Goal: Download file/media

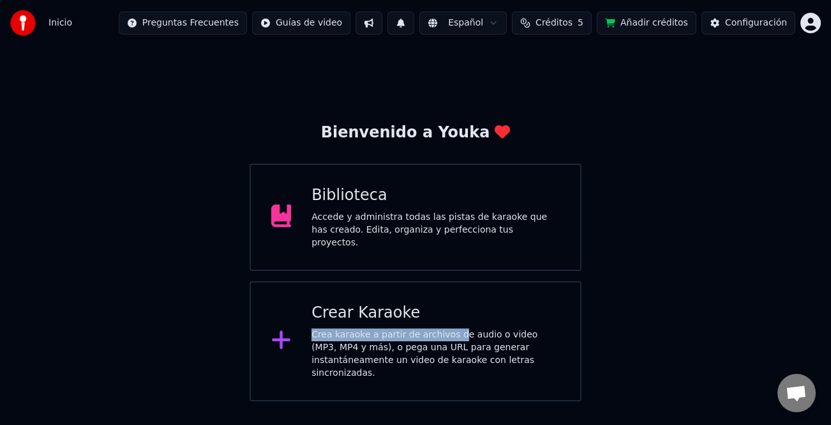
drag, startPoint x: 450, startPoint y: 326, endPoint x: 434, endPoint y: 295, distance: 34.6
click at [434, 295] on div "Crear Karaoke Crea karaoke a partir de archivos de audio o video (MP3, MP4 y má…" at bounding box center [416, 341] width 333 height 120
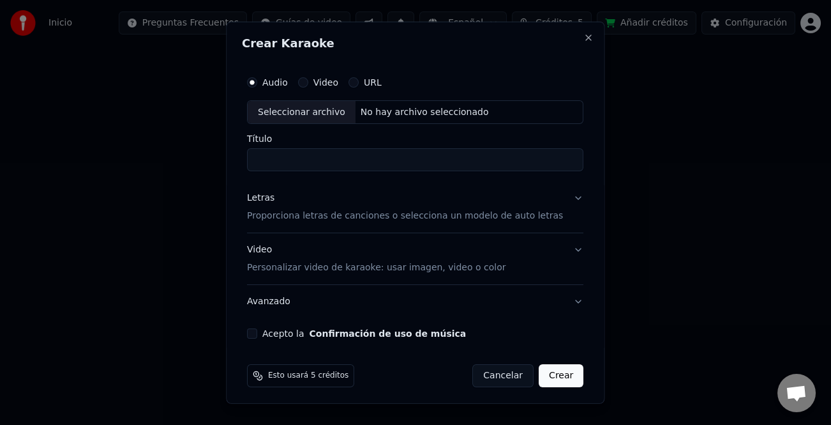
click at [434, 209] on p "Proporciona letras de canciones o selecciona un modelo de auto letras" at bounding box center [405, 215] width 316 height 13
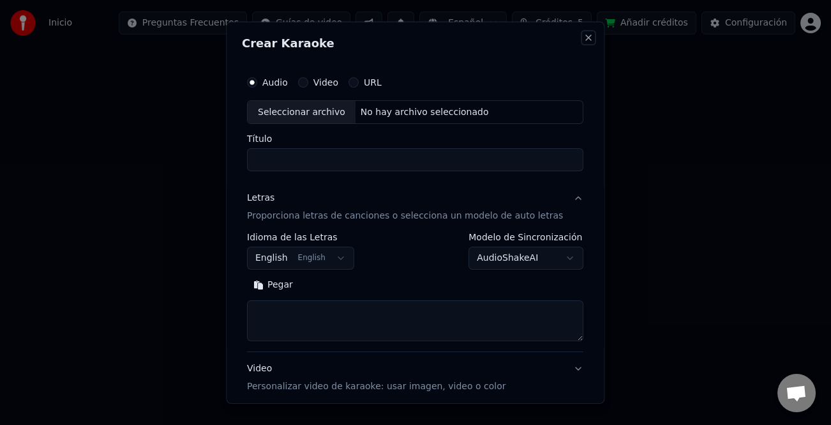
drag, startPoint x: 566, startPoint y: 40, endPoint x: 504, endPoint y: 95, distance: 83.3
click at [584, 39] on button "Close" at bounding box center [589, 37] width 10 height 10
select select
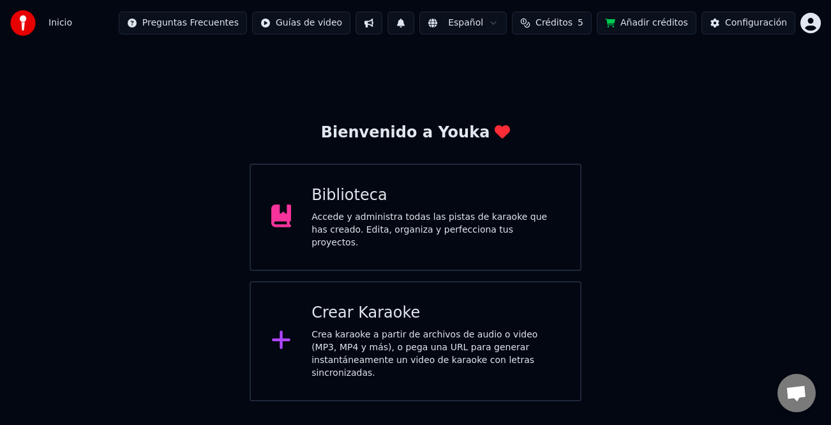
click at [439, 206] on div "Biblioteca" at bounding box center [436, 195] width 248 height 20
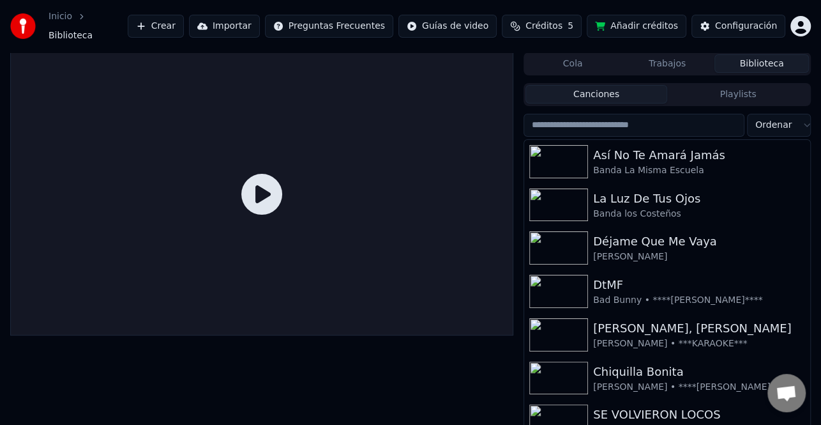
click at [630, 121] on input "search" at bounding box center [634, 125] width 221 height 23
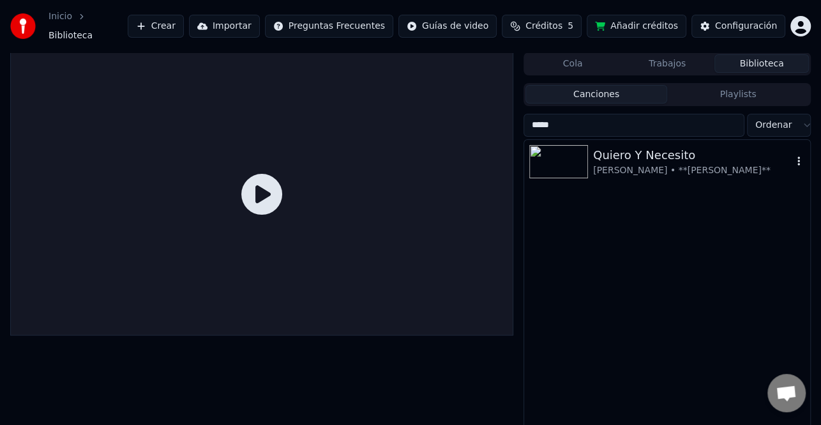
type input "****"
click at [676, 156] on div "Quiero Y Necesito" at bounding box center [692, 155] width 199 height 18
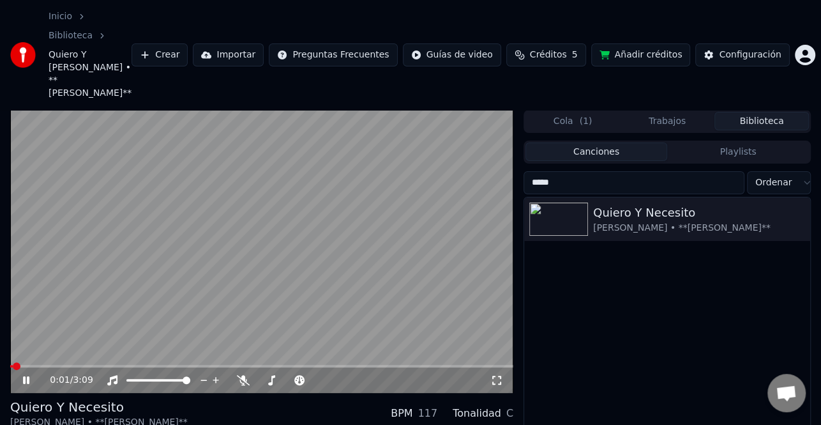
click at [13, 365] on span at bounding box center [11, 366] width 3 height 3
click at [13, 362] on span at bounding box center [17, 366] width 8 height 8
click at [30, 374] on div "0:02 / 3:09" at bounding box center [261, 380] width 493 height 13
drag, startPoint x: 30, startPoint y: 344, endPoint x: 258, endPoint y: 383, distance: 231.3
click at [29, 375] on icon at bounding box center [34, 380] width 29 height 10
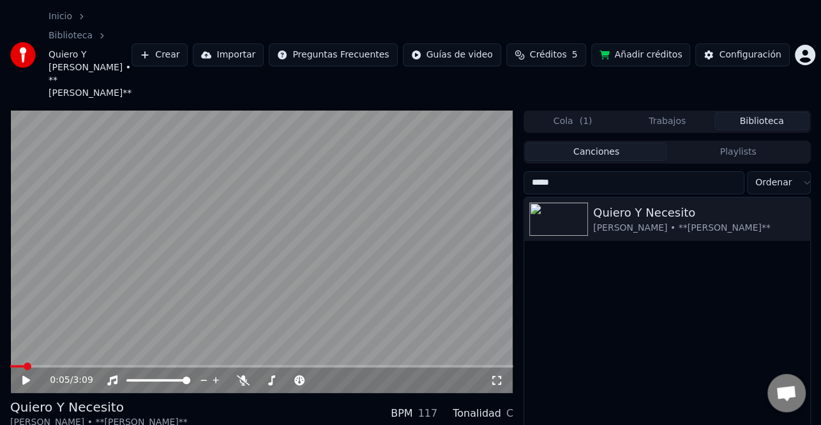
click at [786, 282] on div "Quiero Y Necesito [PERSON_NAME]*[PERSON_NAME]**" at bounding box center [667, 355] width 286 height 317
click at [10, 362] on span at bounding box center [14, 366] width 8 height 8
click at [27, 375] on icon at bounding box center [26, 379] width 8 height 9
click at [27, 376] on icon at bounding box center [26, 380] width 6 height 8
click at [27, 375] on icon at bounding box center [26, 379] width 8 height 9
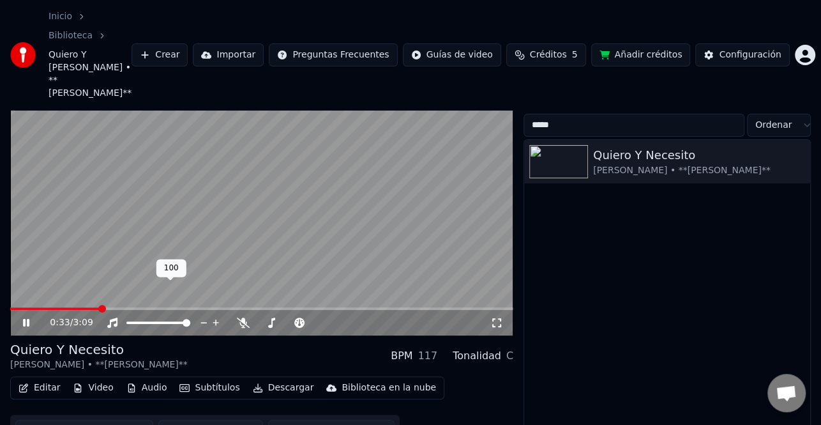
scroll to position [58, 0]
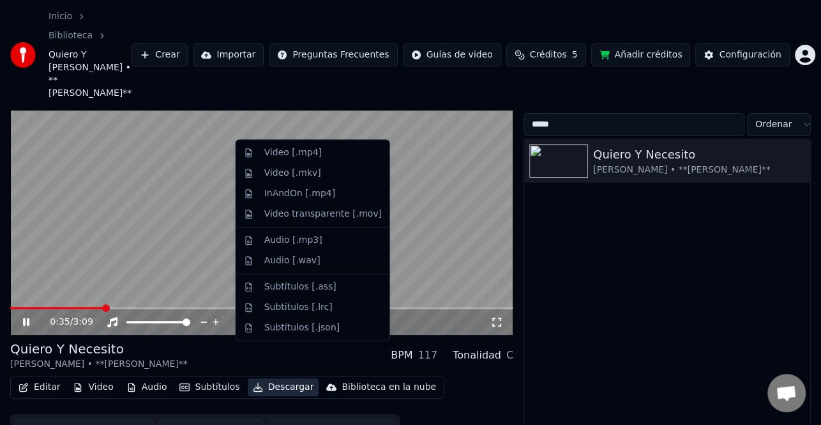
click at [257, 378] on button "Descargar" at bounding box center [284, 387] width 72 height 18
click at [328, 152] on div "Video [.mp4]" at bounding box center [323, 152] width 118 height 13
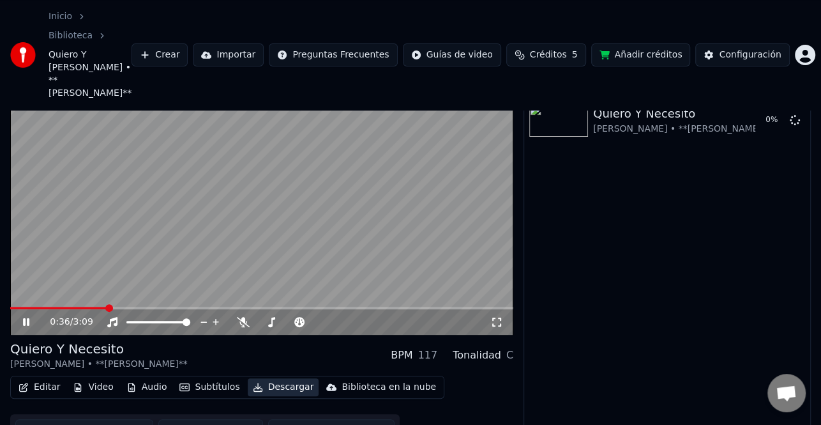
scroll to position [49, 0]
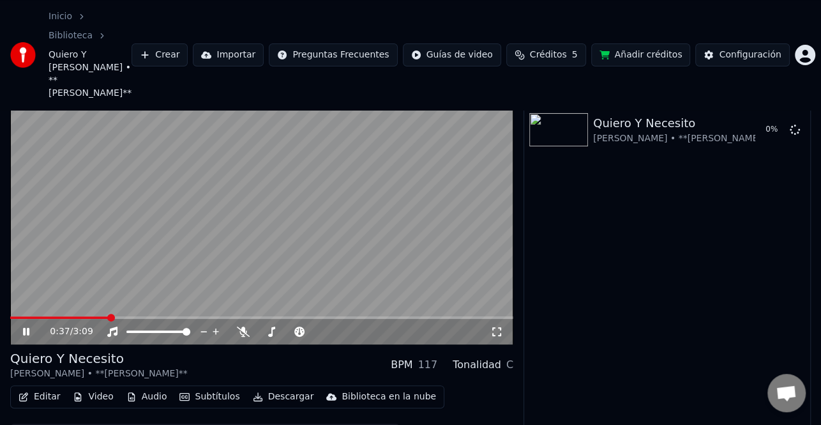
click at [26, 326] on icon at bounding box center [34, 331] width 29 height 10
click at [28, 328] on icon at bounding box center [26, 332] width 6 height 8
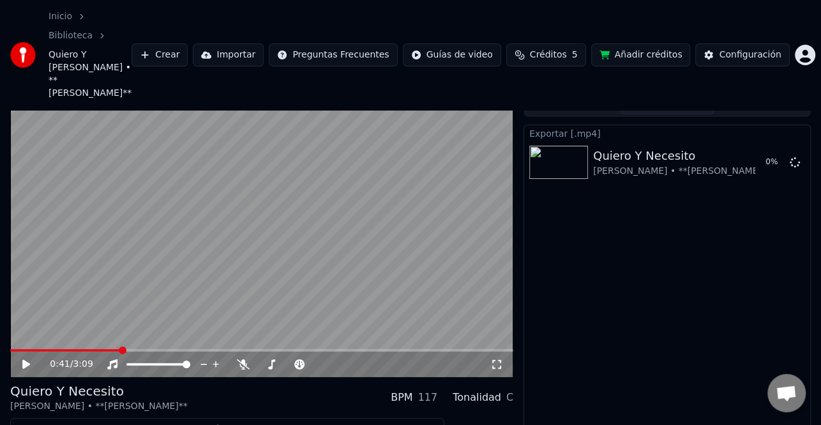
scroll to position [0, 0]
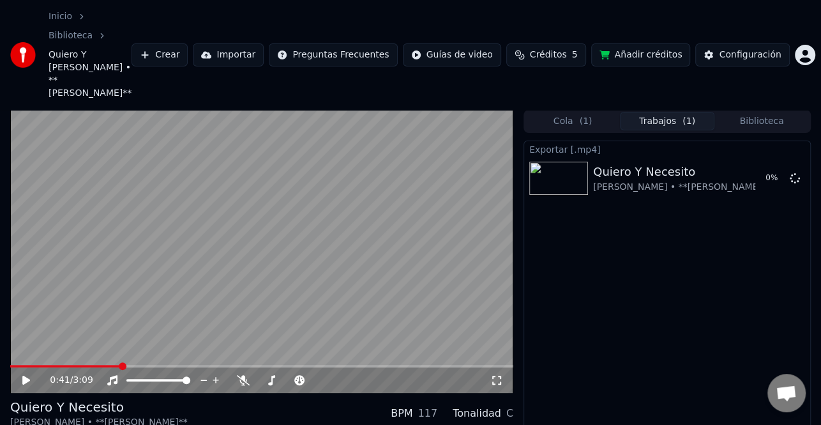
click at [750, 112] on button "Biblioteca" at bounding box center [762, 121] width 95 height 19
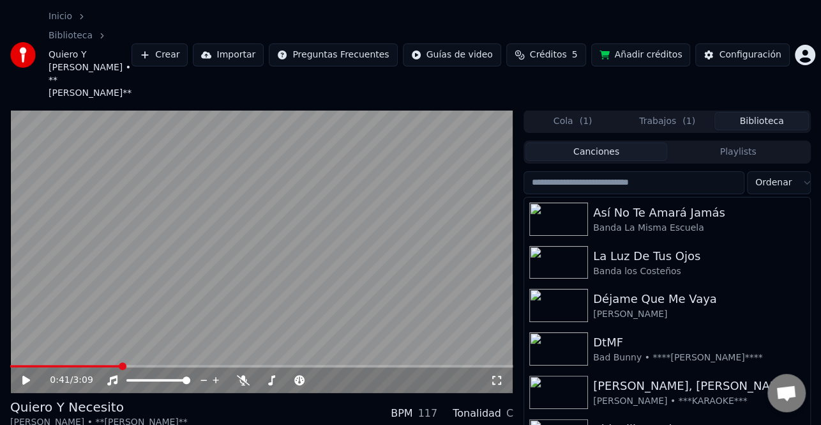
click at [649, 171] on input "search" at bounding box center [634, 182] width 221 height 23
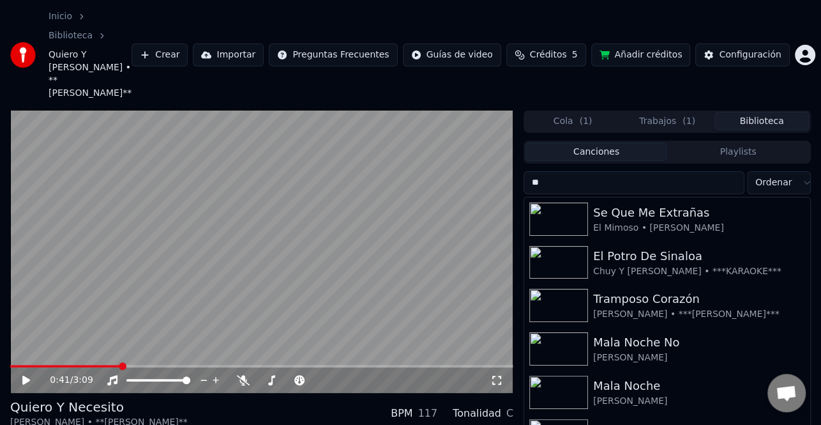
type input "*"
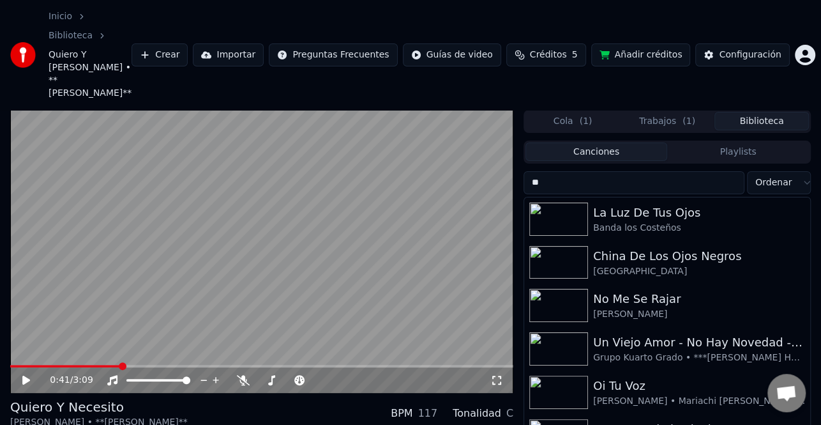
type input "*"
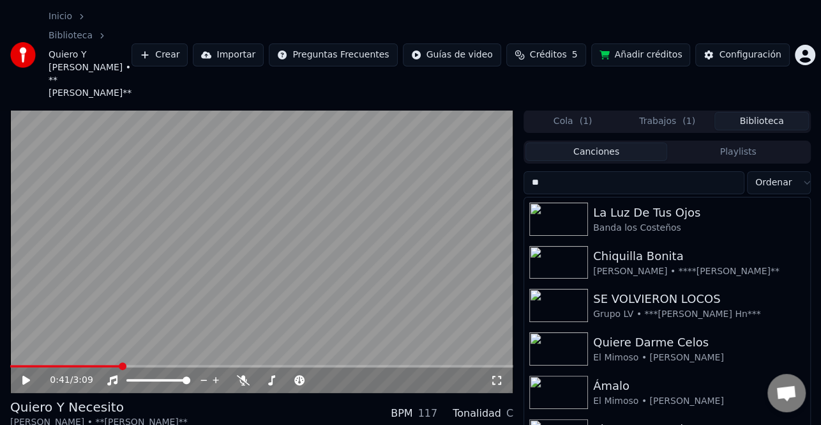
type input "*"
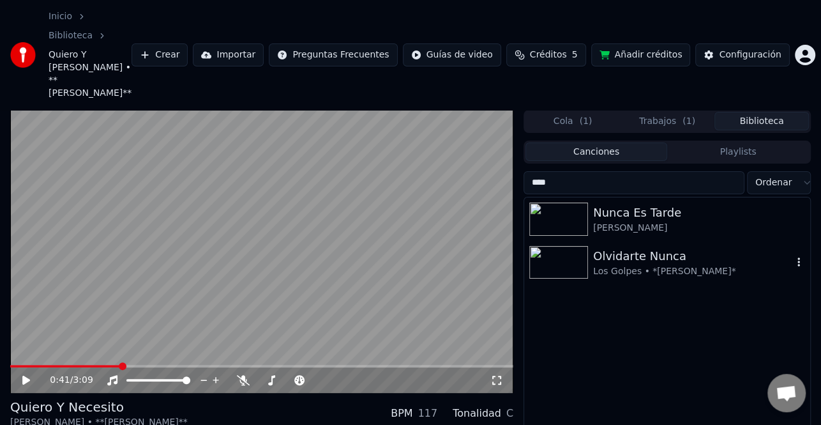
type input "****"
click at [655, 247] on div "Olvidarte Nunca" at bounding box center [692, 256] width 199 height 18
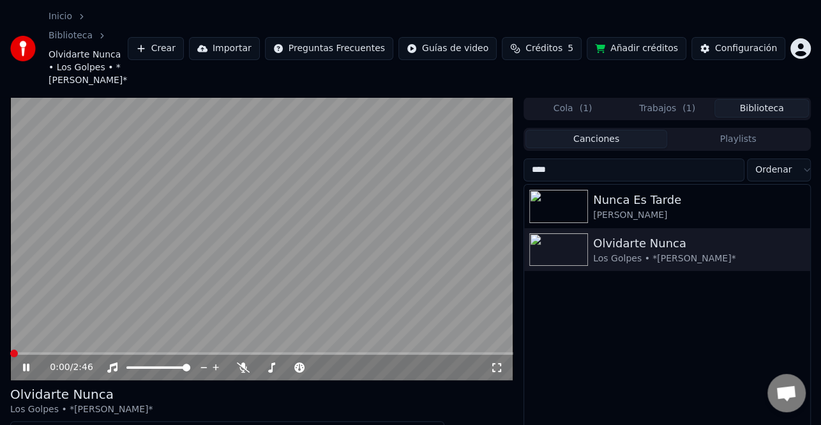
click at [25, 363] on icon at bounding box center [26, 367] width 6 height 8
click at [25, 363] on icon at bounding box center [26, 367] width 8 height 9
click at [10, 349] on span at bounding box center [14, 353] width 8 height 8
click at [49, 354] on div "0:00 / 2:46" at bounding box center [261, 367] width 503 height 26
click at [50, 319] on video at bounding box center [261, 238] width 503 height 283
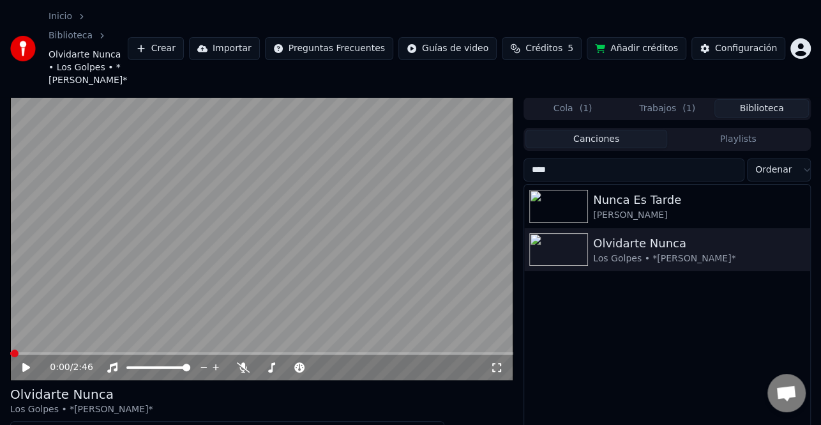
click at [19, 361] on div "0:00 / 2:46" at bounding box center [261, 367] width 493 height 13
click at [33, 362] on icon at bounding box center [34, 367] width 29 height 10
click at [29, 362] on icon at bounding box center [34, 367] width 29 height 10
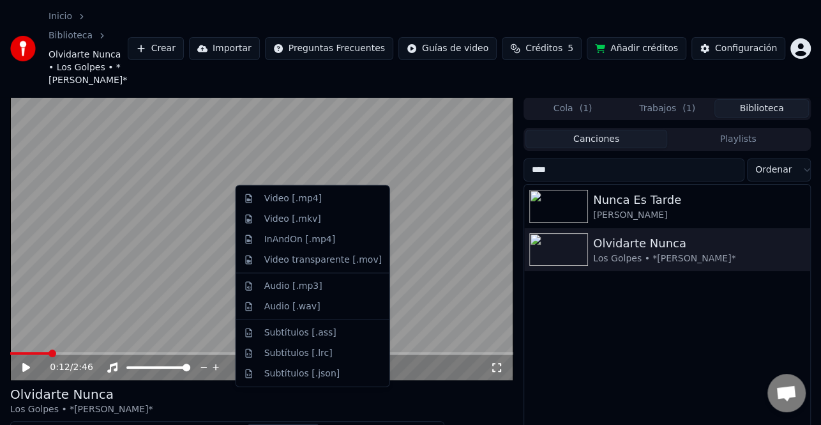
click at [283, 423] on button "Descargar" at bounding box center [284, 432] width 72 height 18
click at [307, 203] on div "Video [.mp4]" at bounding box center [292, 198] width 57 height 13
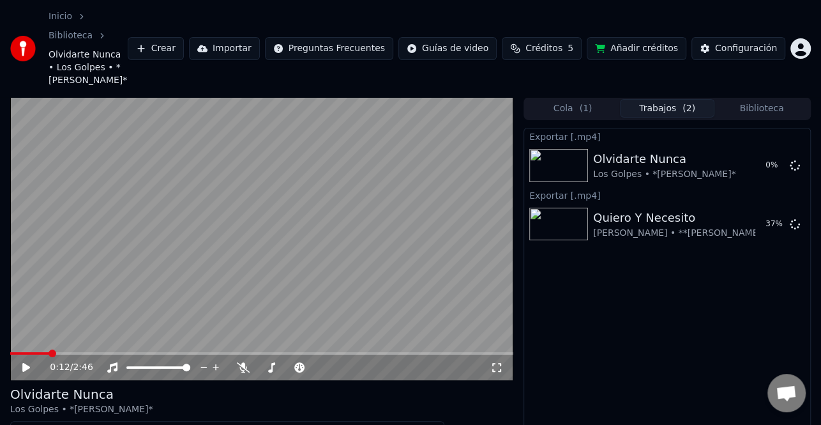
click at [754, 99] on button "Biblioteca" at bounding box center [762, 108] width 95 height 19
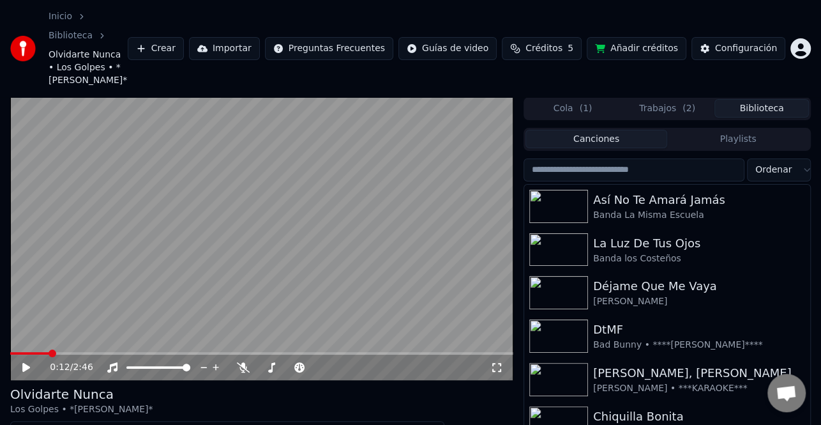
click at [655, 158] on input "search" at bounding box center [634, 169] width 221 height 23
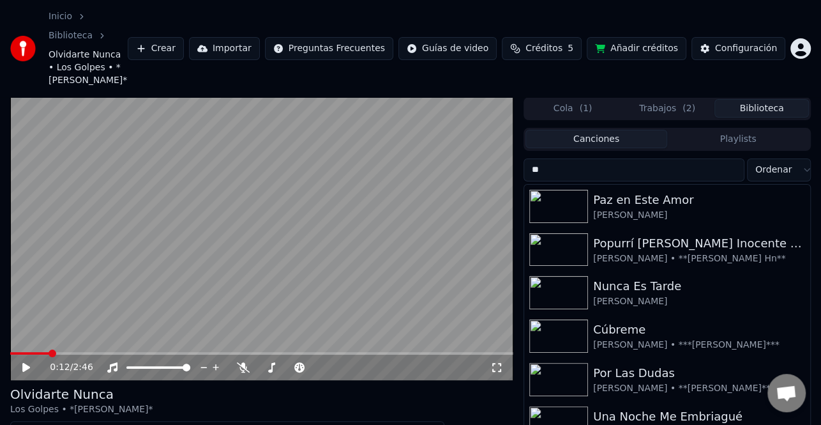
type input "*"
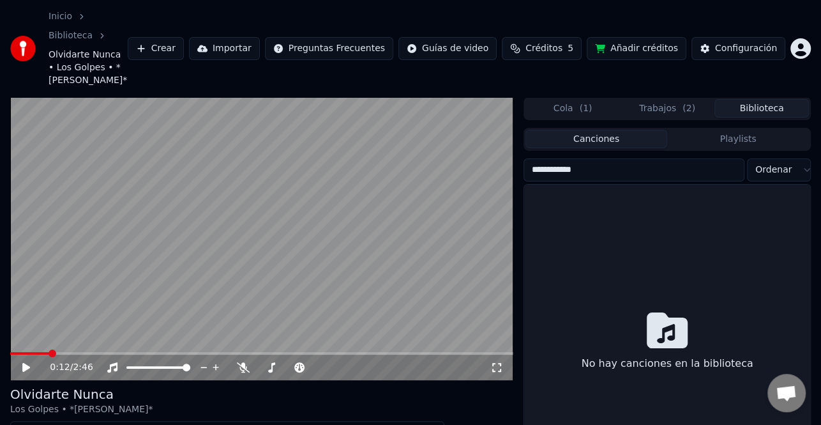
type input "**********"
click at [584, 102] on span "( 1 )" at bounding box center [585, 108] width 13 height 13
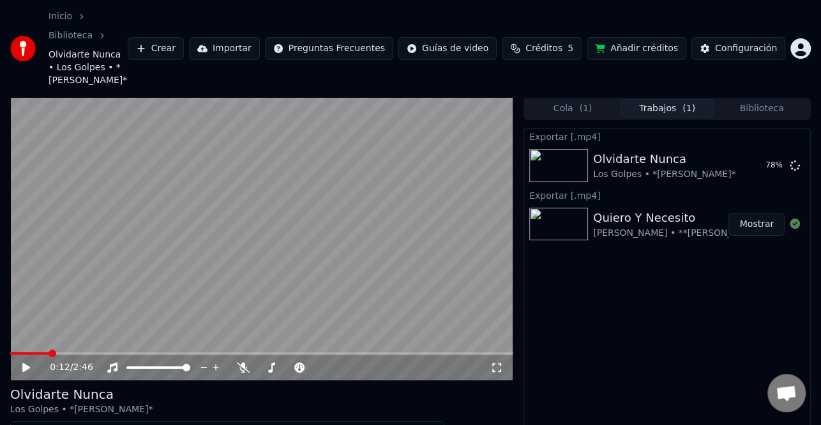
click at [679, 99] on button "Trabajos ( 1 )" at bounding box center [667, 108] width 95 height 19
click at [769, 154] on button "Mostrar" at bounding box center [757, 165] width 56 height 23
